Goal: Information Seeking & Learning: Learn about a topic

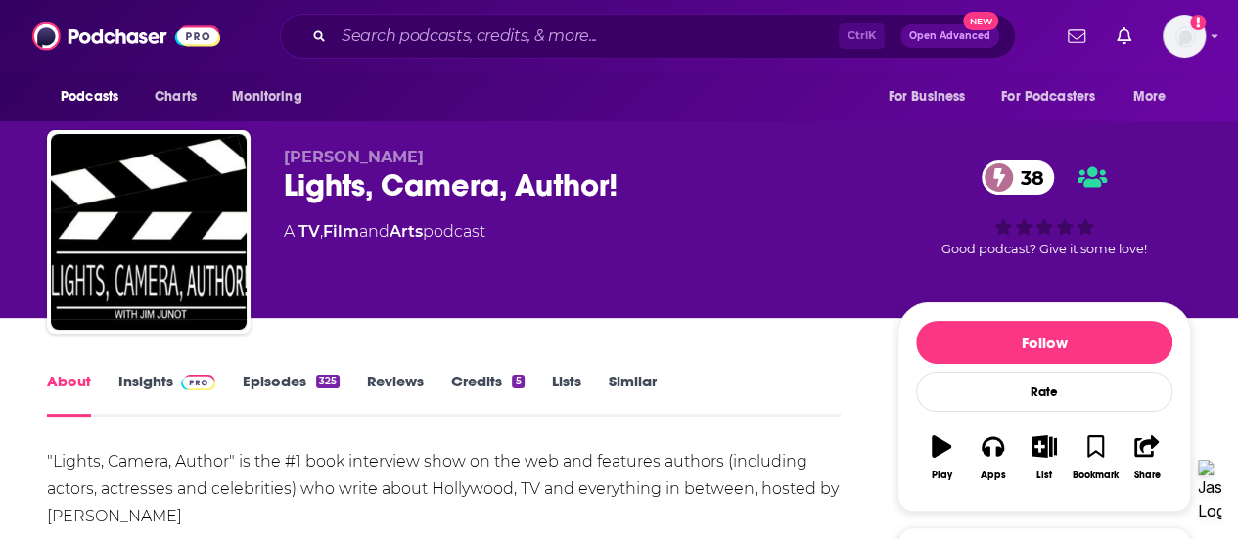
scroll to position [2, 0]
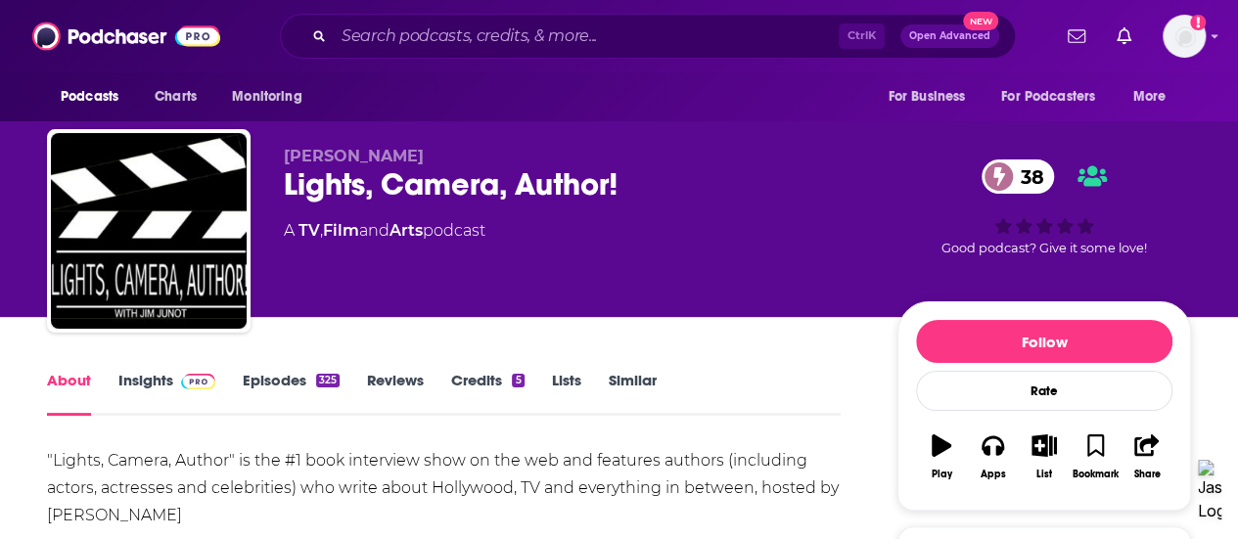
click at [150, 404] on link "Insights" at bounding box center [166, 393] width 97 height 45
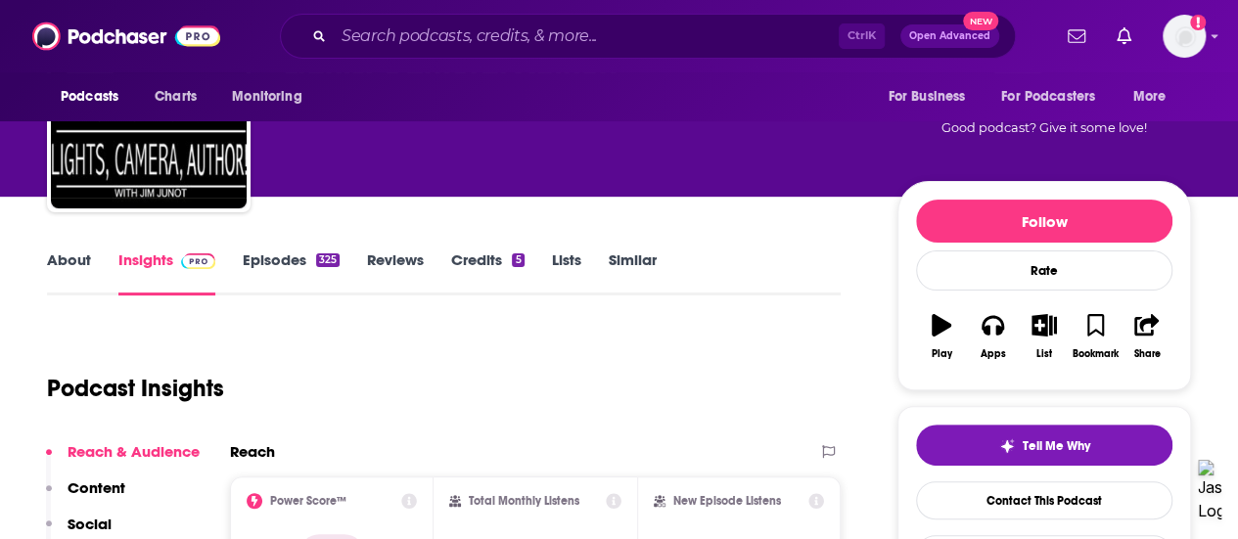
scroll to position [22, 0]
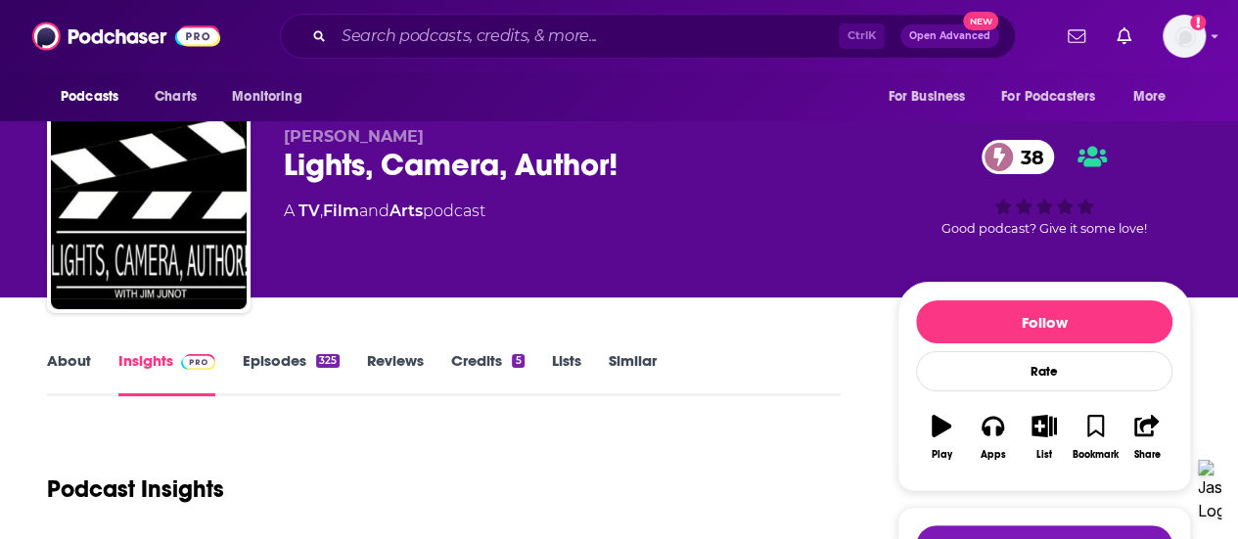
click at [311, 353] on link "Episodes 325" at bounding box center [291, 373] width 97 height 45
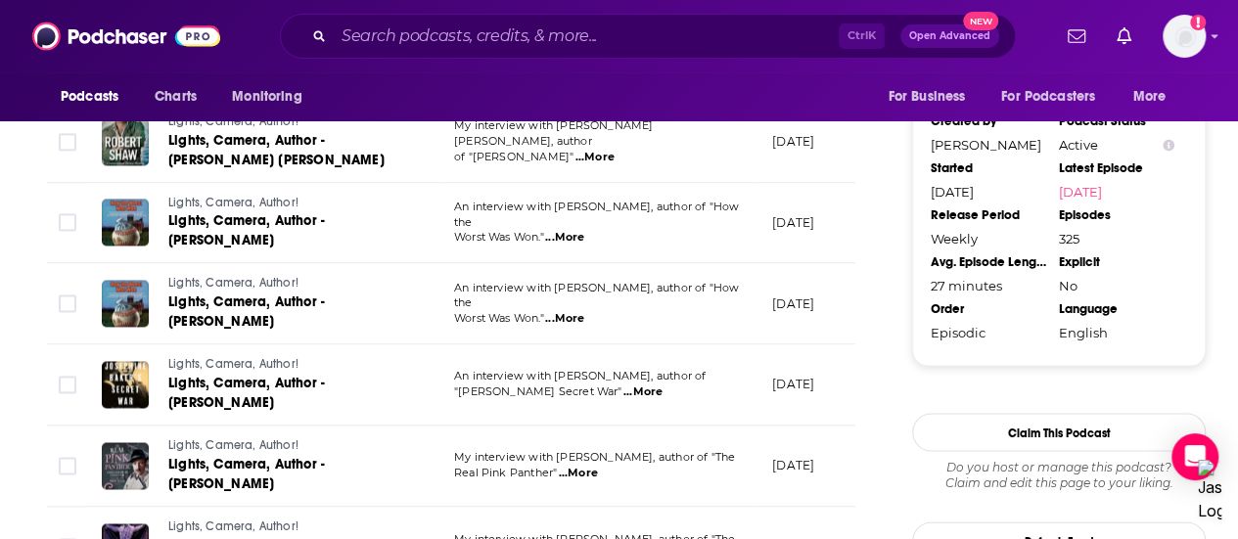
scroll to position [1840, 0]
